Goal: Information Seeking & Learning: Find specific fact

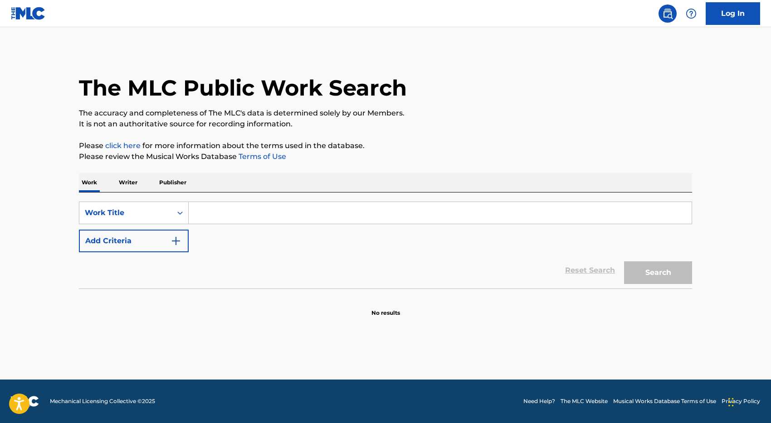
click at [231, 212] on input "Search Form" at bounding box center [440, 213] width 503 height 22
type input "outside"
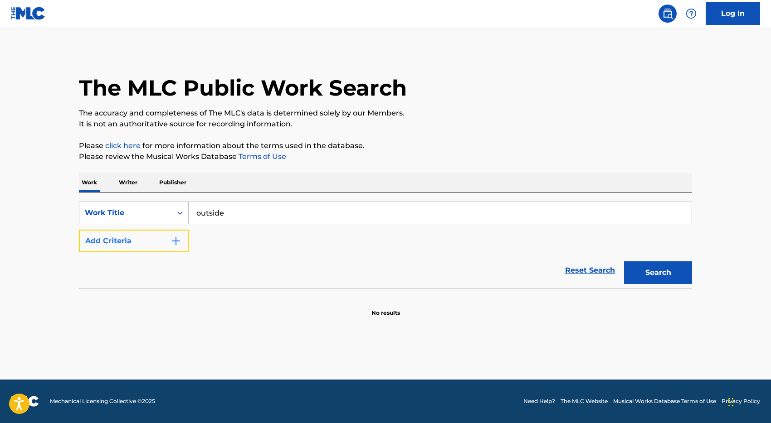
click at [149, 237] on button "Add Criteria" at bounding box center [134, 241] width 110 height 23
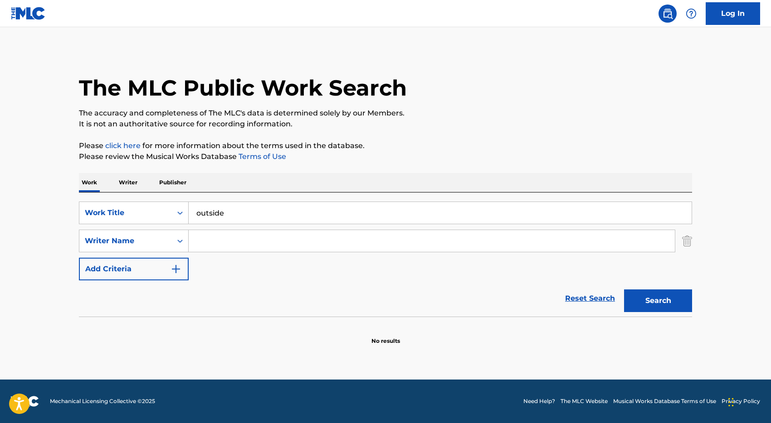
click at [205, 239] on input "Search Form" at bounding box center [432, 241] width 486 height 22
click at [624, 290] on button "Search" at bounding box center [658, 301] width 68 height 23
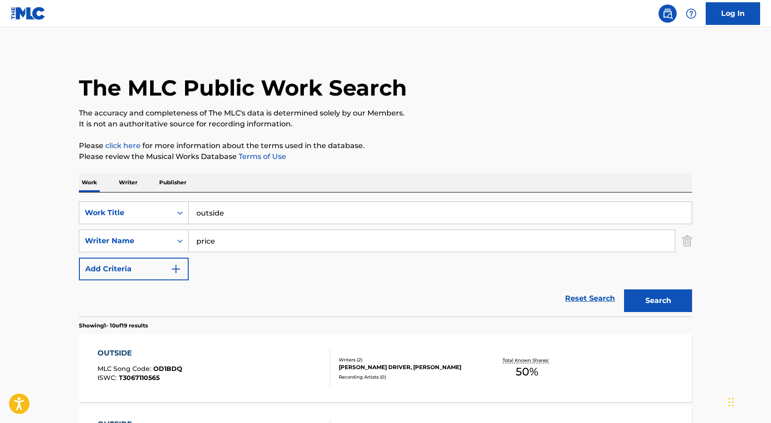
click at [229, 245] on input "price" at bounding box center [432, 241] width 486 height 22
type input "[PERSON_NAME]"
click at [624, 290] on button "Search" at bounding box center [658, 301] width 68 height 23
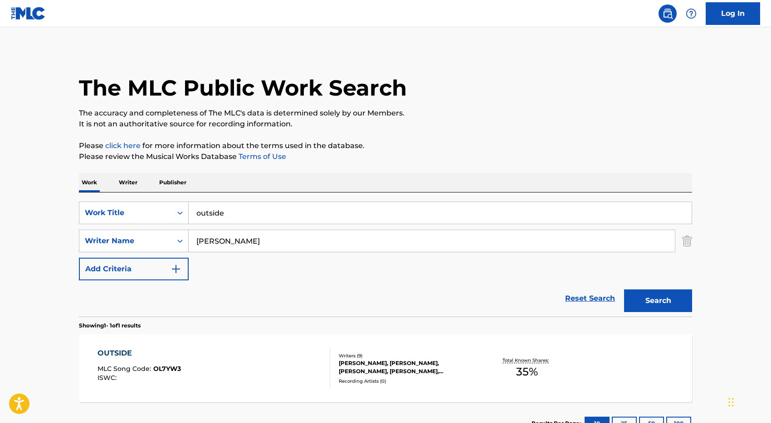
scroll to position [70, 0]
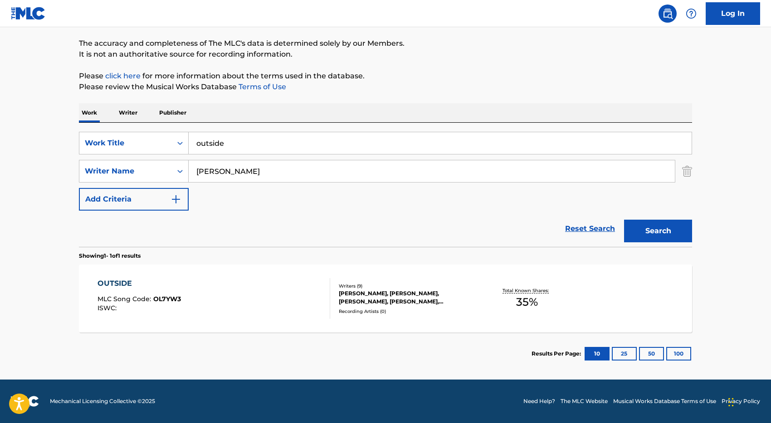
click at [280, 306] on div "OUTSIDE MLC Song Code : OL7YW3 ISWC :" at bounding box center [213, 298] width 233 height 41
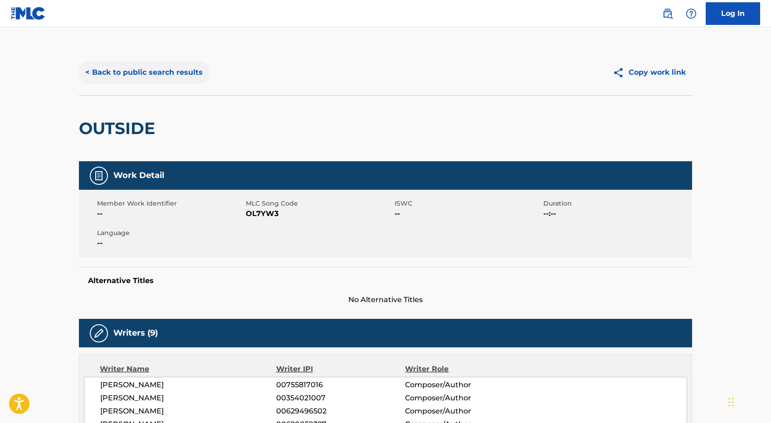
click at [156, 70] on button "< Back to public search results" at bounding box center [144, 72] width 130 height 23
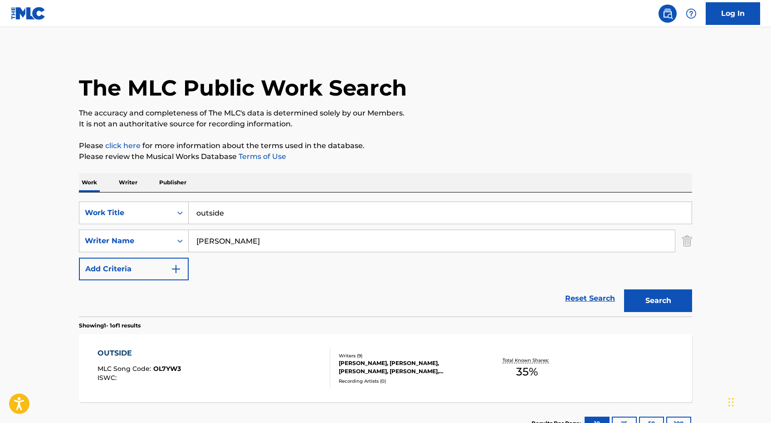
scroll to position [18, 0]
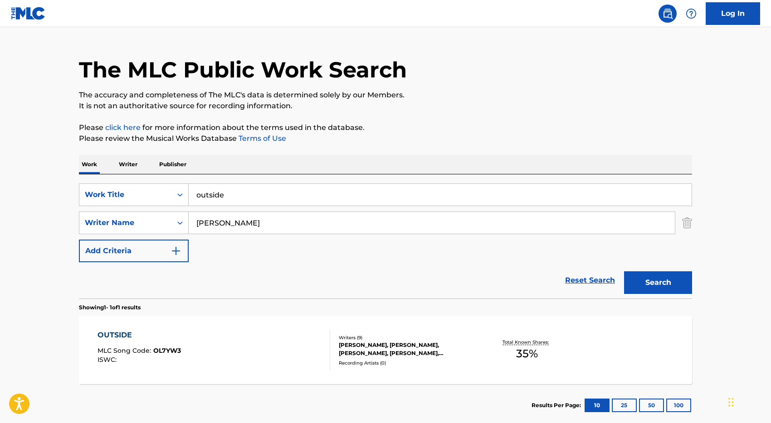
click at [246, 194] on input "outside" at bounding box center [440, 195] width 503 height 22
click at [624, 272] on button "Search" at bounding box center [658, 283] width 68 height 23
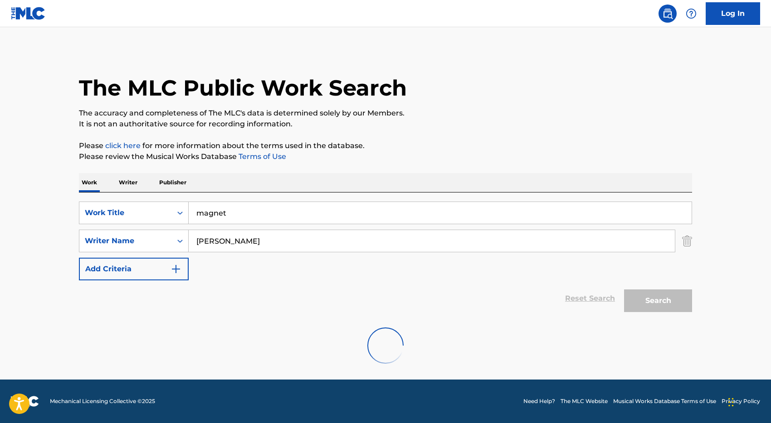
scroll to position [0, 0]
click at [229, 216] on input "magnet" at bounding box center [440, 213] width 503 height 22
click at [624, 290] on button "Search" at bounding box center [658, 301] width 68 height 23
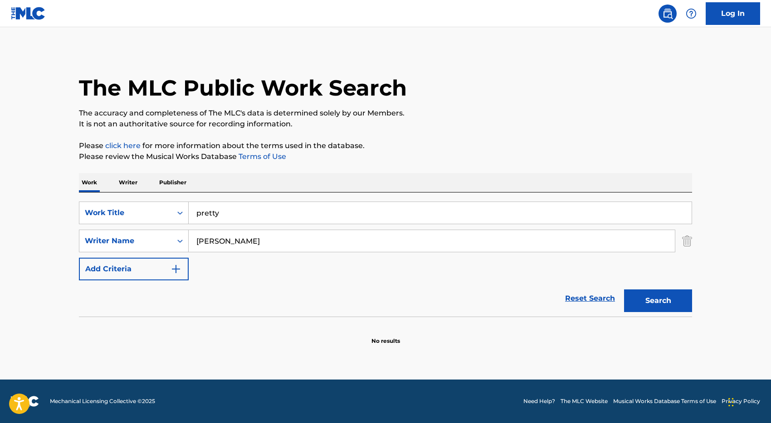
click at [228, 213] on input "pretty" at bounding box center [440, 213] width 503 height 22
paste input "ErrTime"
type input "ErrTime"
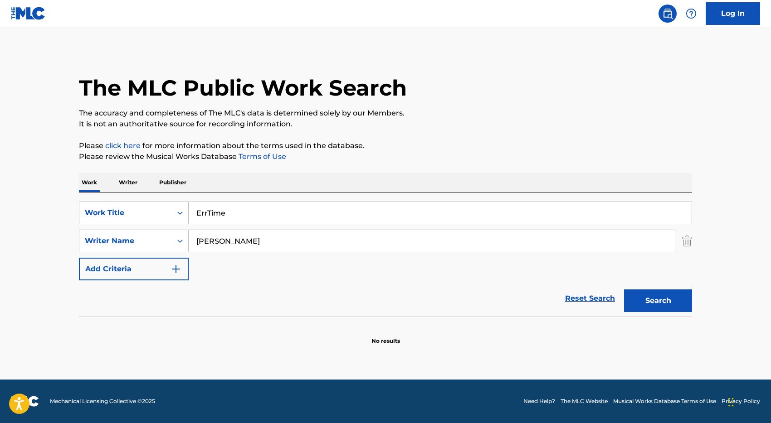
click at [624, 290] on button "Search" at bounding box center [658, 301] width 68 height 23
